Goal: Navigation & Orientation: Find specific page/section

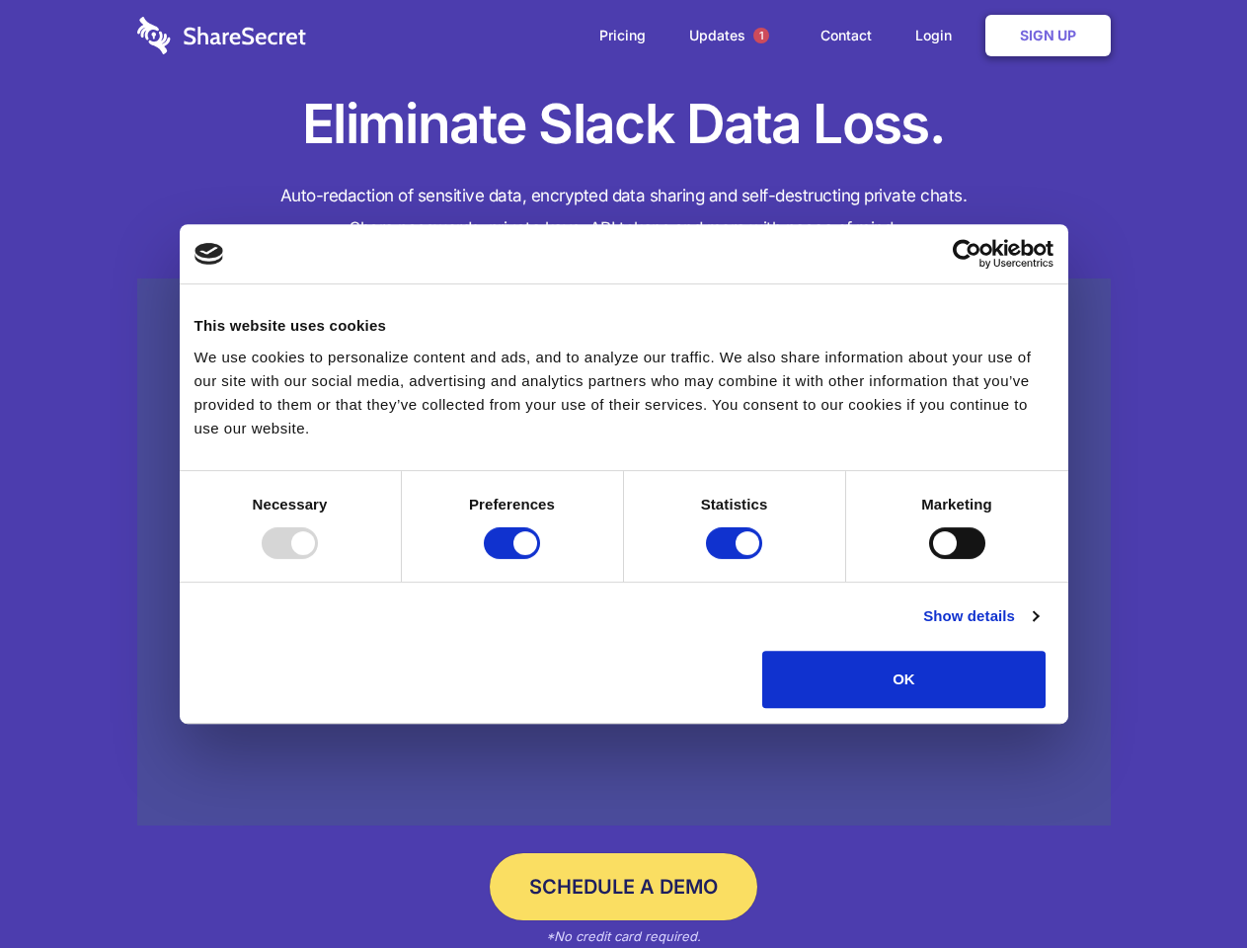
click at [318, 559] on div at bounding box center [290, 543] width 56 height 32
click at [540, 559] on input "Preferences" at bounding box center [512, 543] width 56 height 32
checkbox input "false"
click at [736, 559] on input "Statistics" at bounding box center [734, 543] width 56 height 32
checkbox input "false"
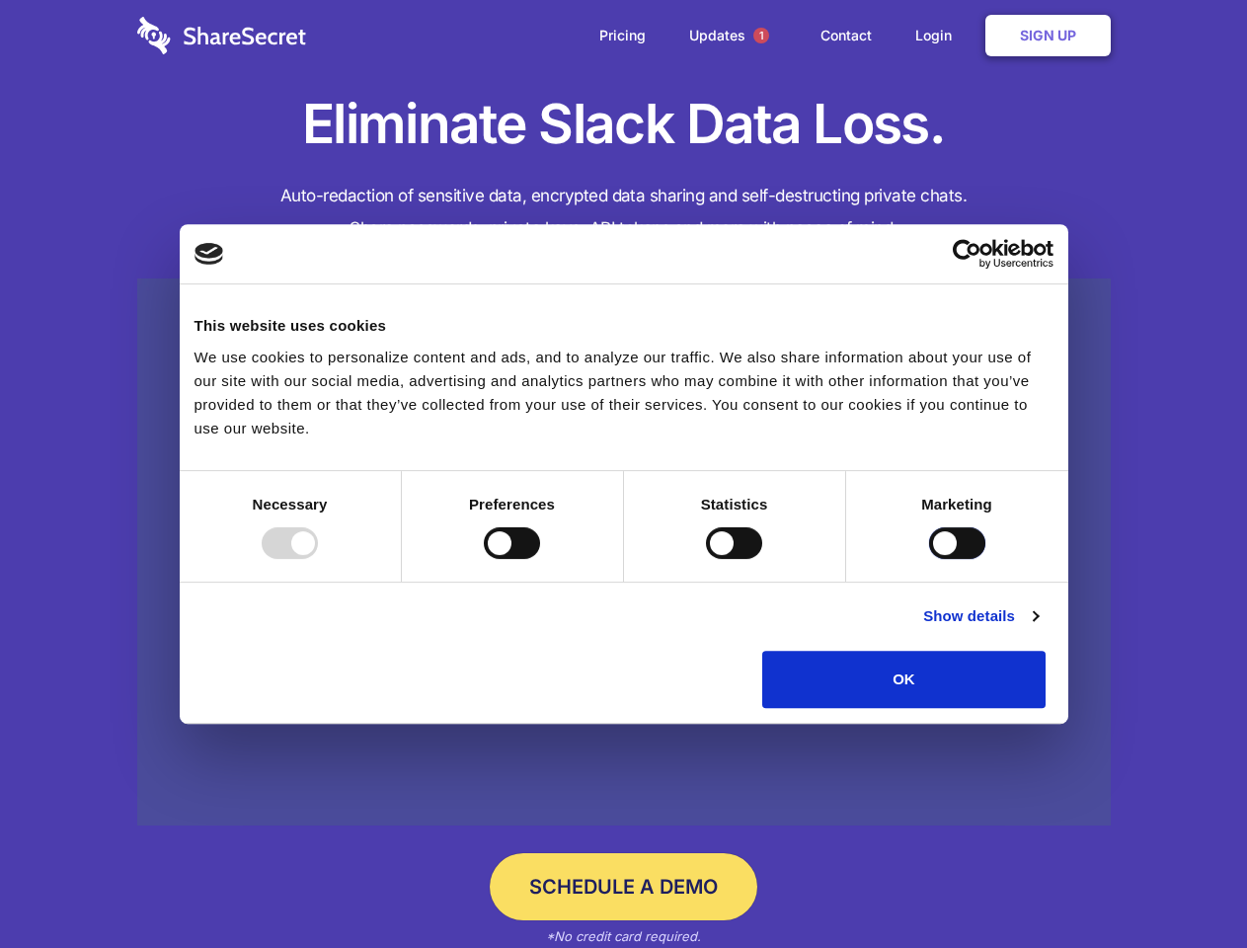
click at [929, 559] on input "Marketing" at bounding box center [957, 543] width 56 height 32
checkbox input "true"
click at [1037, 628] on link "Show details" at bounding box center [980, 616] width 115 height 24
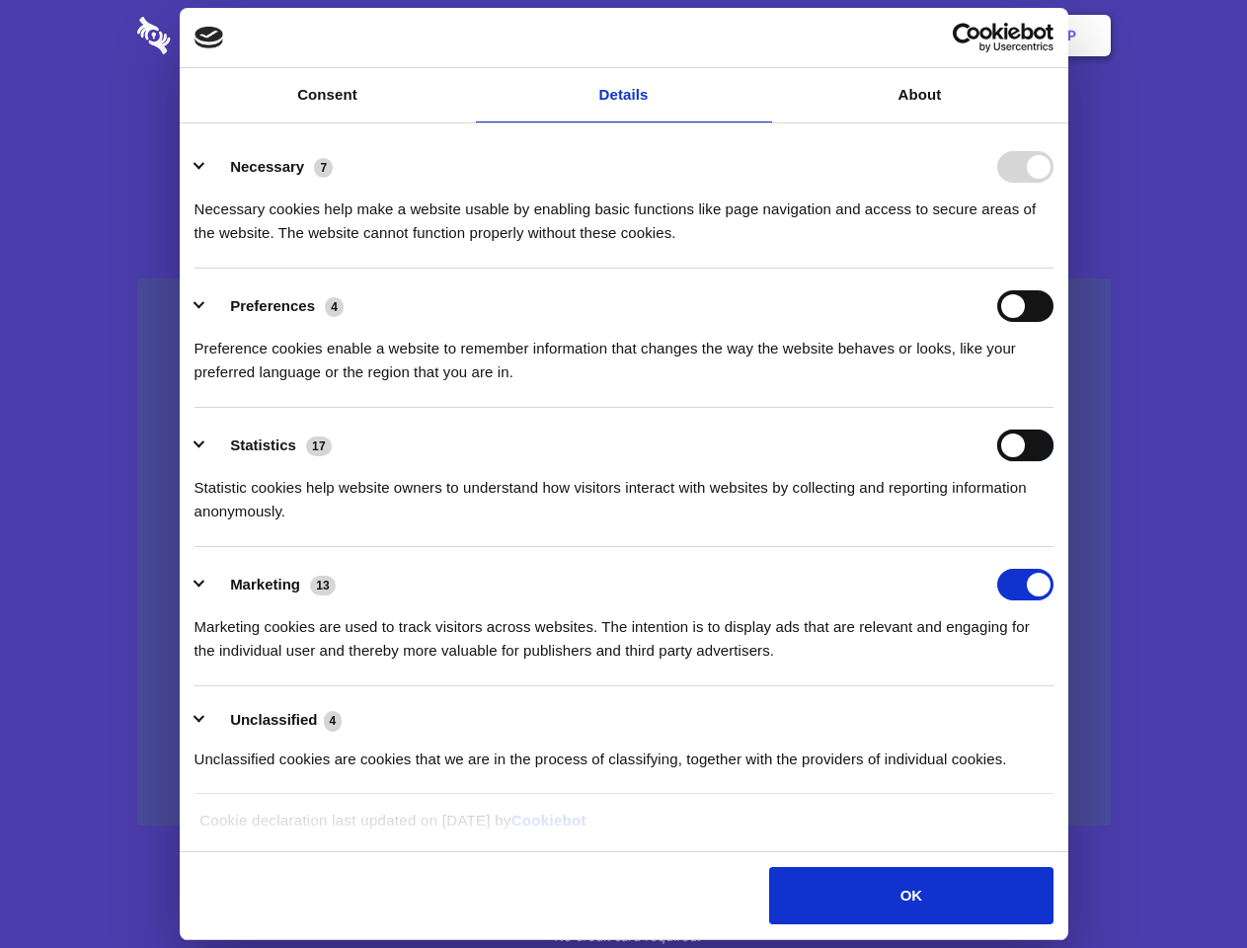
click at [1053, 523] on div "Statistics 17 Statistic cookies help website owners to understand how visitors …" at bounding box center [623, 476] width 859 height 94
click at [760, 36] on span "1" at bounding box center [761, 36] width 16 height 16
